Goal: Task Accomplishment & Management: Manage account settings

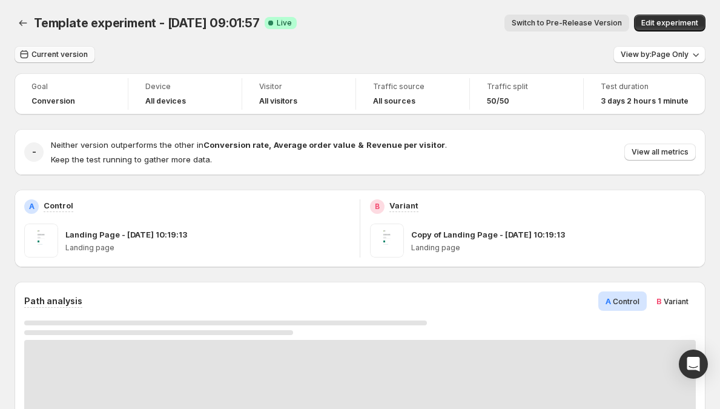
click at [61, 58] on span "Current version" at bounding box center [59, 55] width 56 height 10
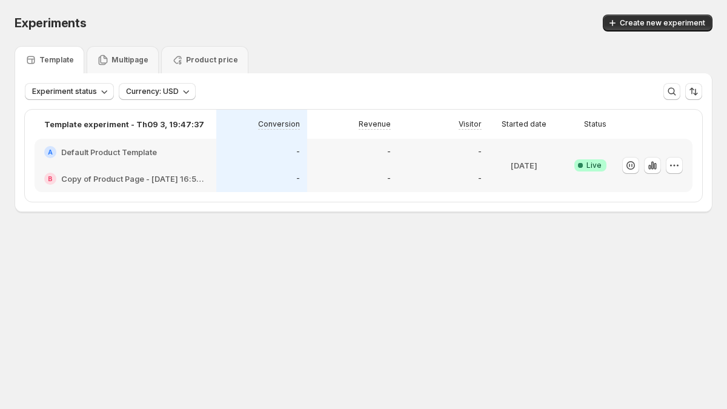
click at [329, 151] on div "-" at bounding box center [352, 152] width 76 height 12
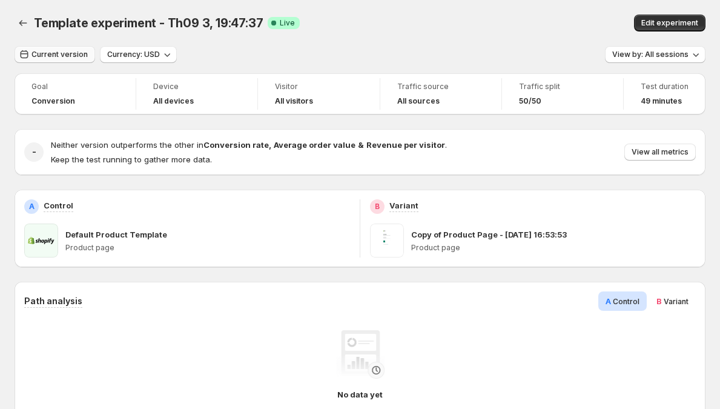
click at [85, 60] on button "Current version" at bounding box center [55, 54] width 81 height 17
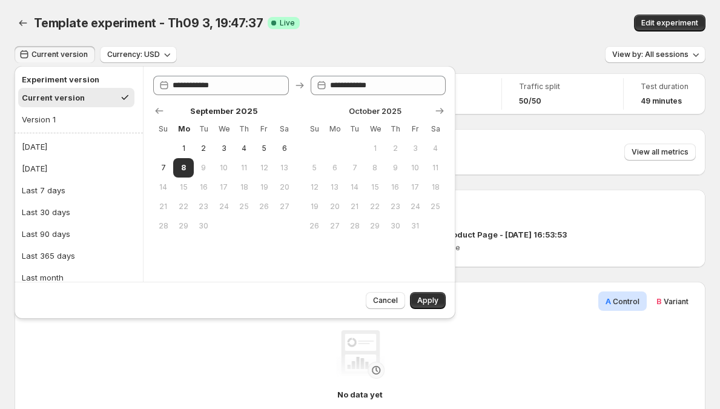
click at [406, 16] on div "Template experiment - Th09 3, 19:47:37 Success Complete Live" at bounding box center [247, 23] width 426 height 17
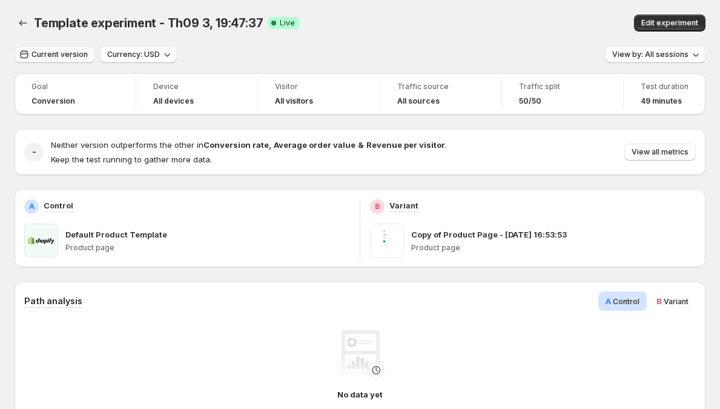
click at [44, 51] on span "Current version" at bounding box center [59, 55] width 56 height 10
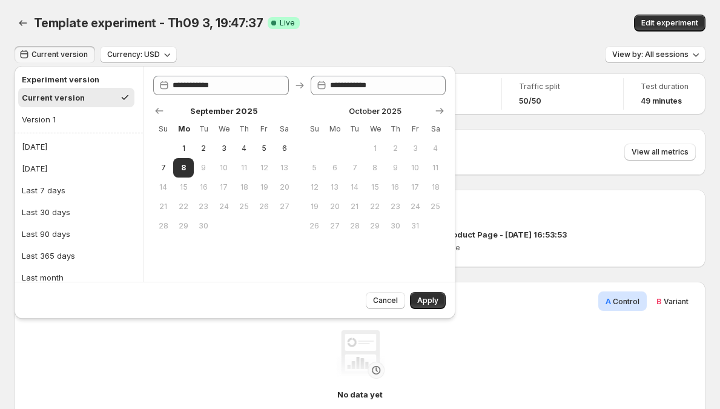
click at [44, 51] on span "Current version" at bounding box center [59, 55] width 56 height 10
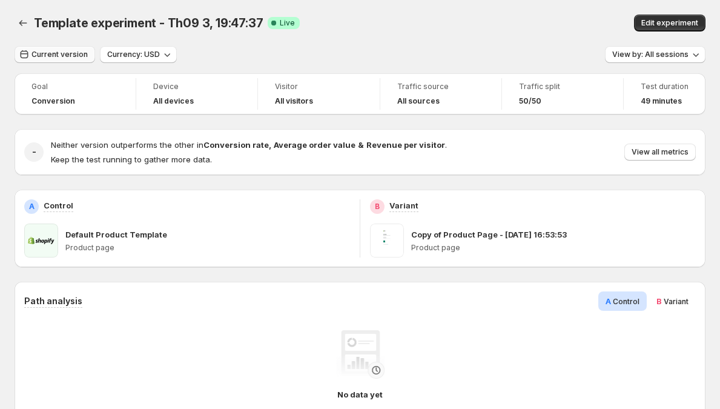
click at [44, 51] on span "Current version" at bounding box center [59, 55] width 56 height 10
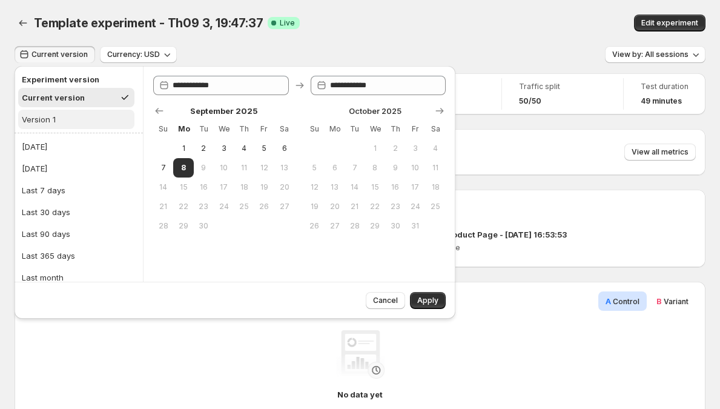
click at [45, 120] on div "Version 1" at bounding box center [39, 119] width 34 height 12
click at [54, 85] on h2 "Experiment version" at bounding box center [76, 79] width 109 height 12
click at [54, 90] on button "Current version" at bounding box center [76, 97] width 116 height 19
type input "**********"
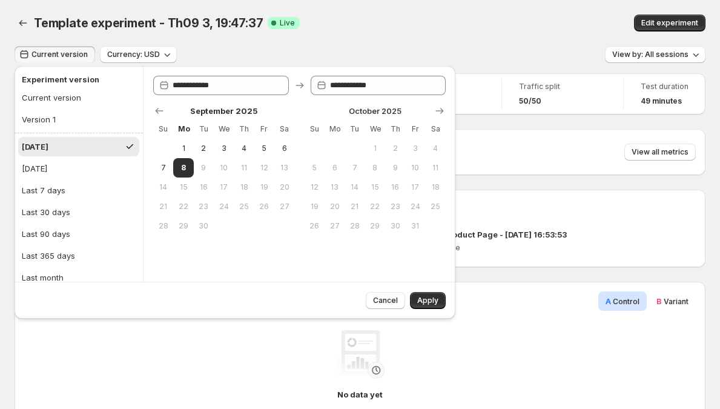
click at [77, 47] on button "Current version" at bounding box center [55, 54] width 81 height 17
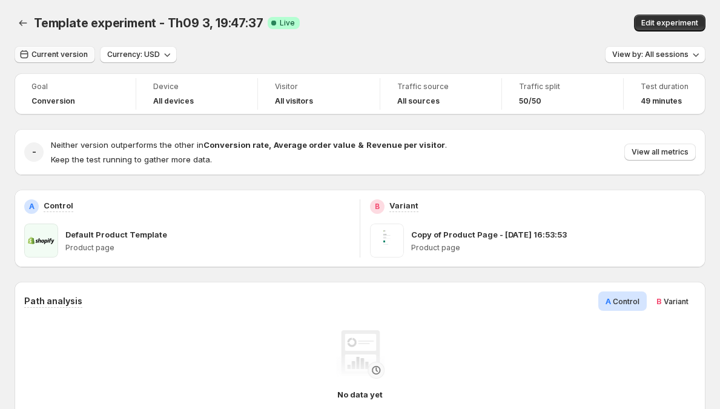
click at [77, 47] on button "Current version" at bounding box center [55, 54] width 81 height 17
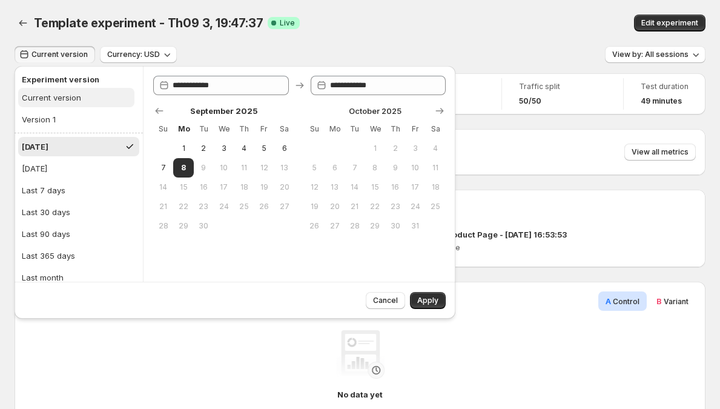
click at [65, 106] on button "Current version" at bounding box center [76, 97] width 116 height 19
click at [64, 114] on button "Version 1" at bounding box center [76, 119] width 116 height 19
type input "**********"
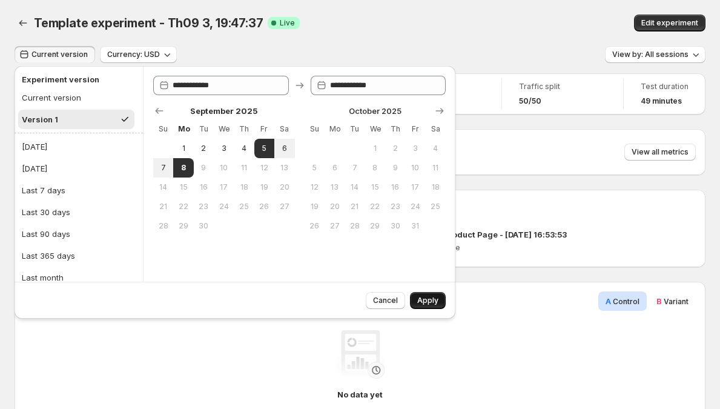
click at [433, 300] on span "Apply" at bounding box center [427, 301] width 21 height 10
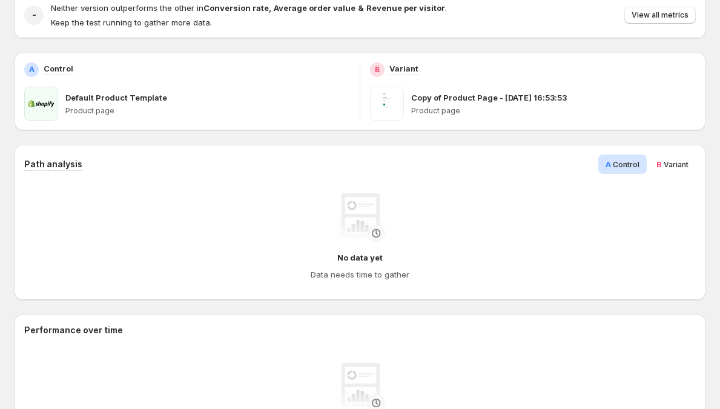
scroll to position [240, 0]
